Goal: Navigation & Orientation: Understand site structure

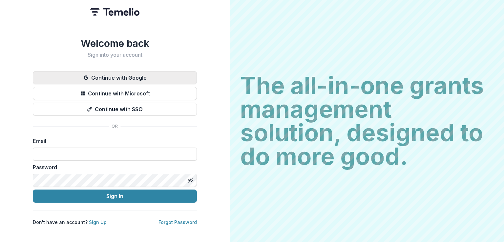
click at [115, 75] on button "Continue with Google" at bounding box center [115, 77] width 164 height 13
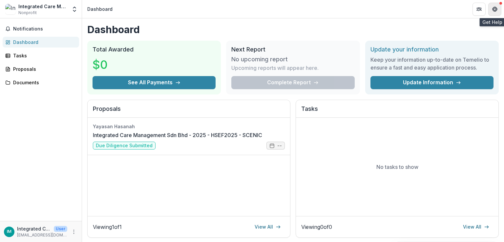
click at [495, 10] on icon "Get Help" at bounding box center [495, 10] width 2 height 1
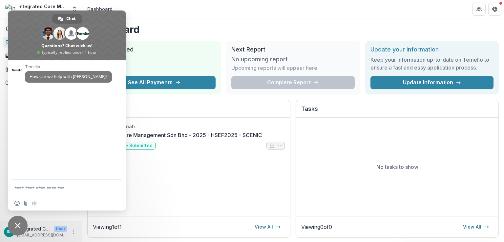
click at [22, 227] on span "Close chat" at bounding box center [18, 226] width 20 height 20
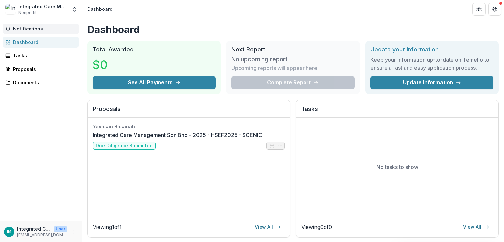
click at [49, 27] on span "Notifications" at bounding box center [44, 29] width 63 height 6
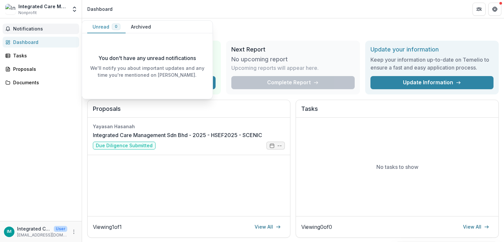
click at [49, 27] on span "Notifications" at bounding box center [44, 29] width 63 height 6
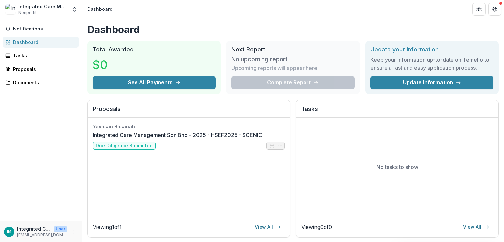
click at [35, 44] on div "Dashboard" at bounding box center [43, 42] width 61 height 7
click at [17, 66] on div "Proposals" at bounding box center [43, 69] width 61 height 7
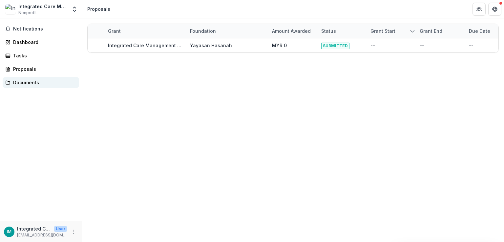
click at [36, 83] on div "Documents" at bounding box center [43, 82] width 61 height 7
